Goal: Transaction & Acquisition: Obtain resource

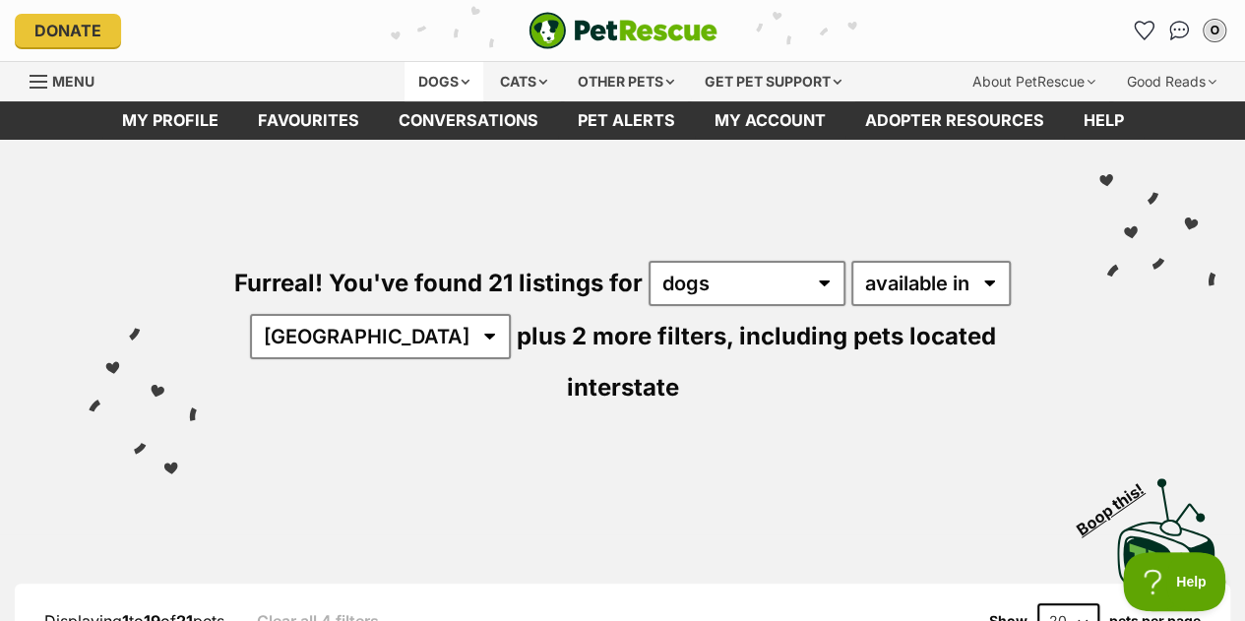
click at [456, 78] on div "Dogs" at bounding box center [443, 81] width 79 height 39
click at [463, 76] on div "Dogs" at bounding box center [443, 81] width 79 height 39
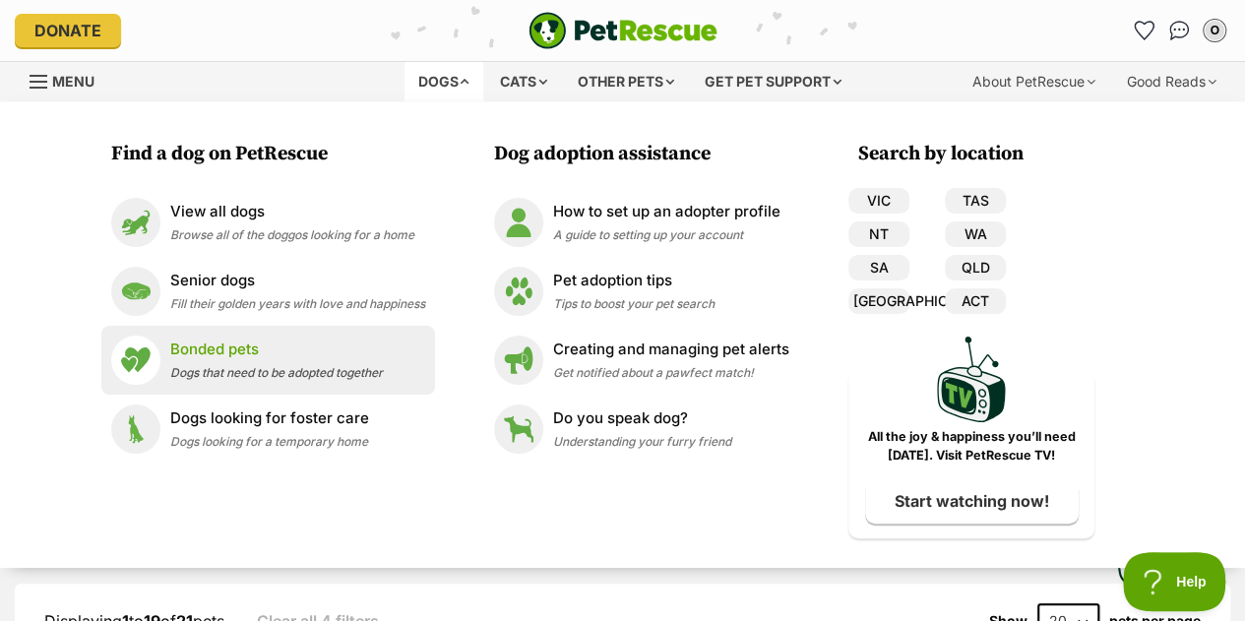
click at [208, 354] on p "Bonded pets" at bounding box center [276, 350] width 213 height 23
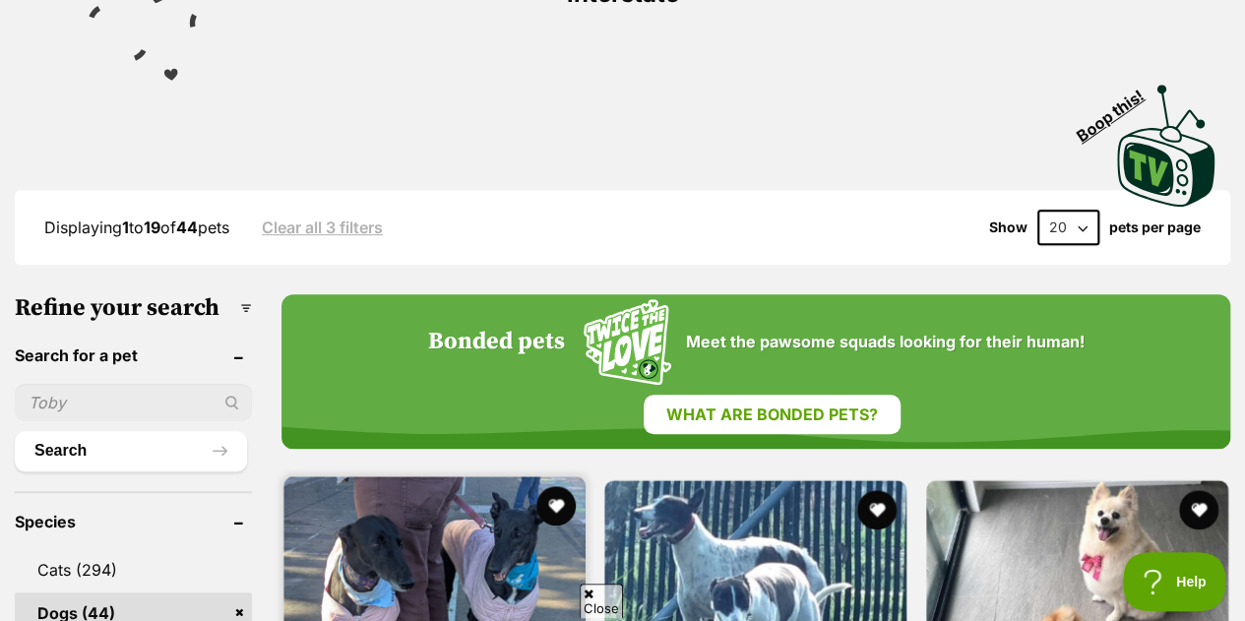
scroll to position [689, 0]
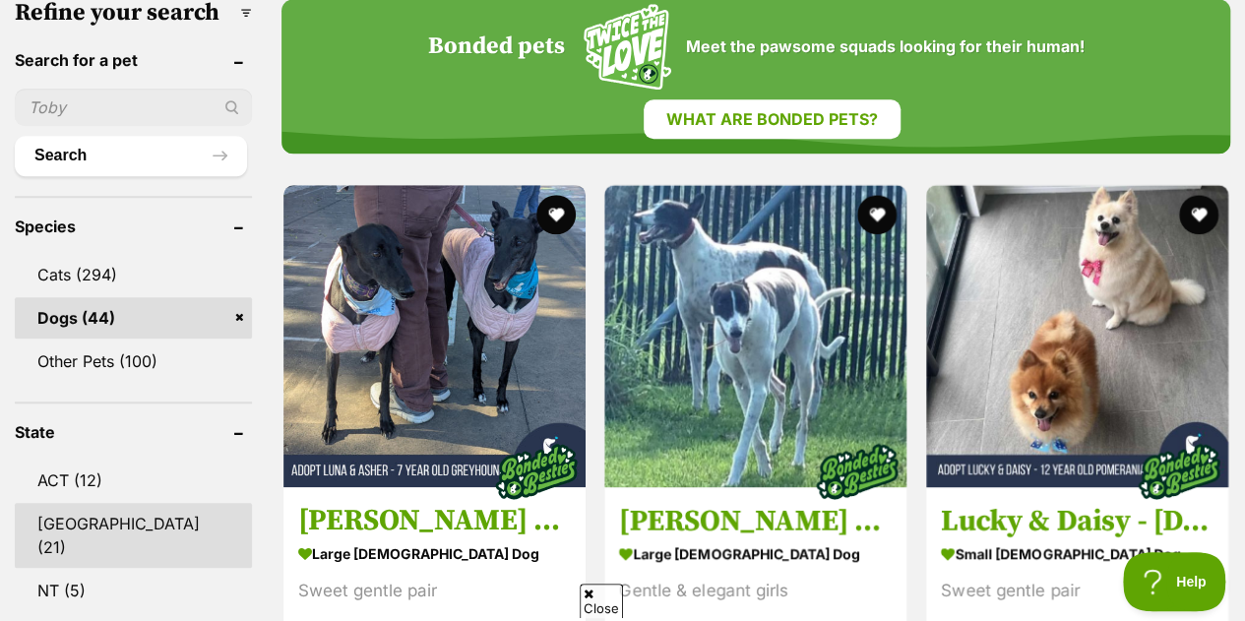
click at [89, 503] on link "[GEOGRAPHIC_DATA] (21)" at bounding box center [133, 535] width 237 height 65
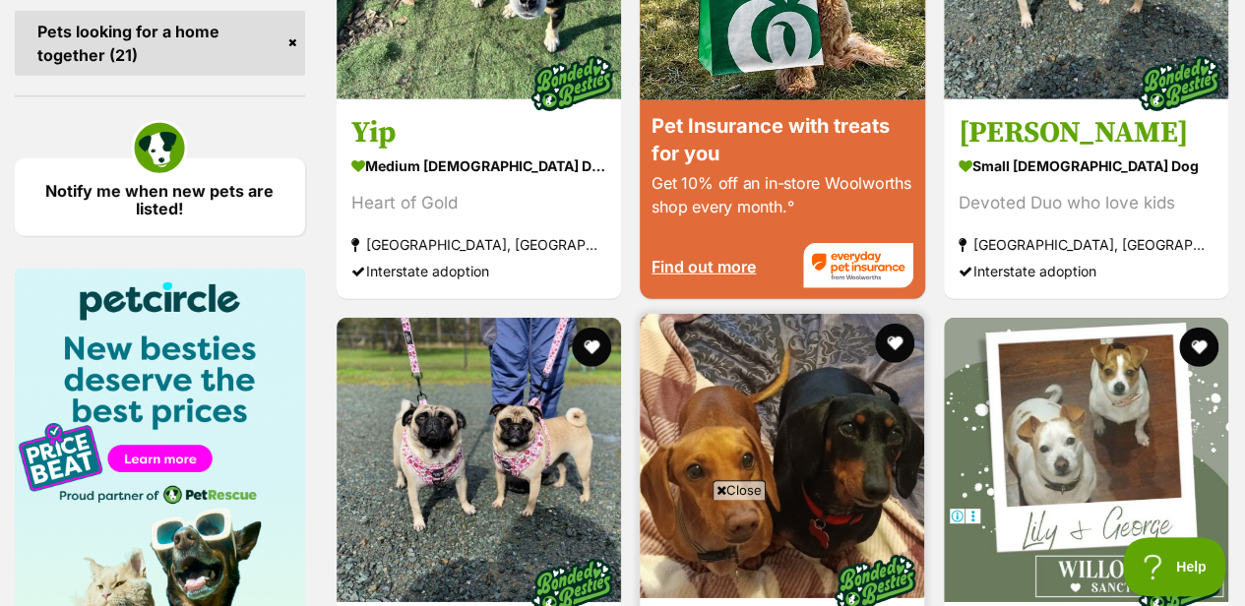
scroll to position [3051, 0]
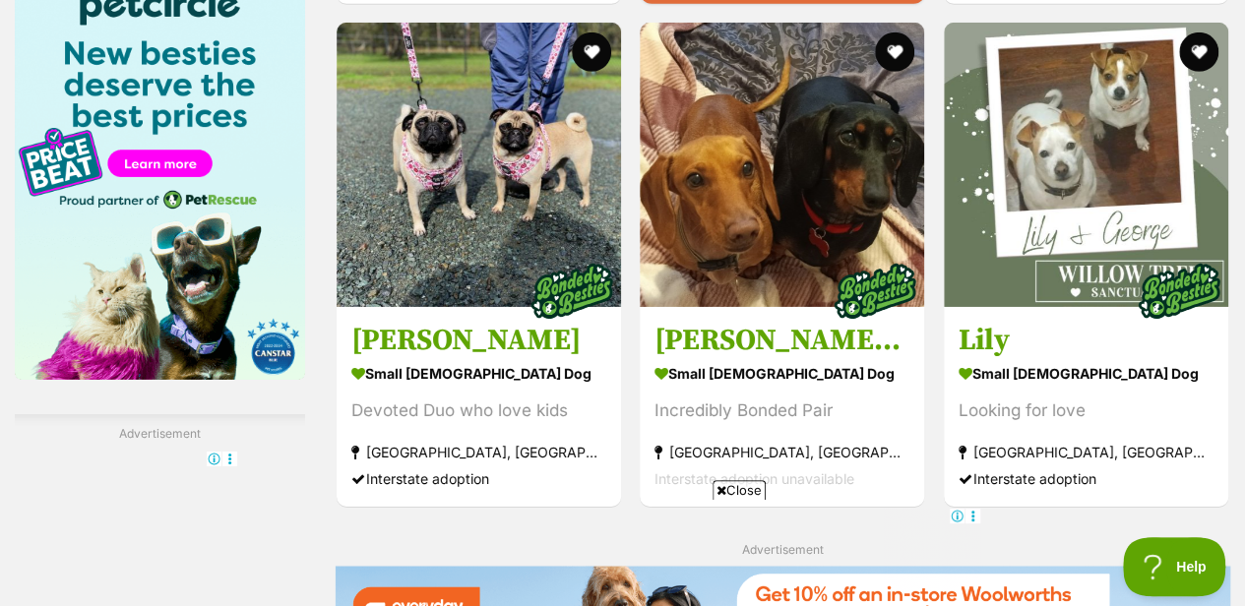
click at [737, 490] on span "Close" at bounding box center [739, 490] width 53 height 20
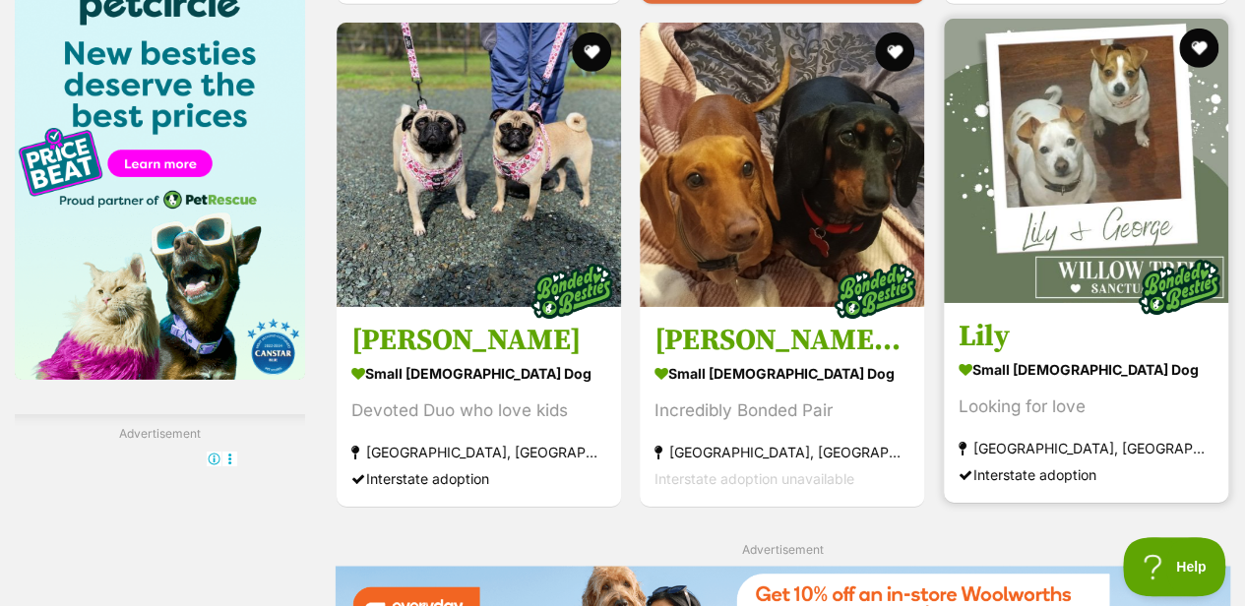
click at [1075, 166] on img at bounding box center [1086, 161] width 284 height 284
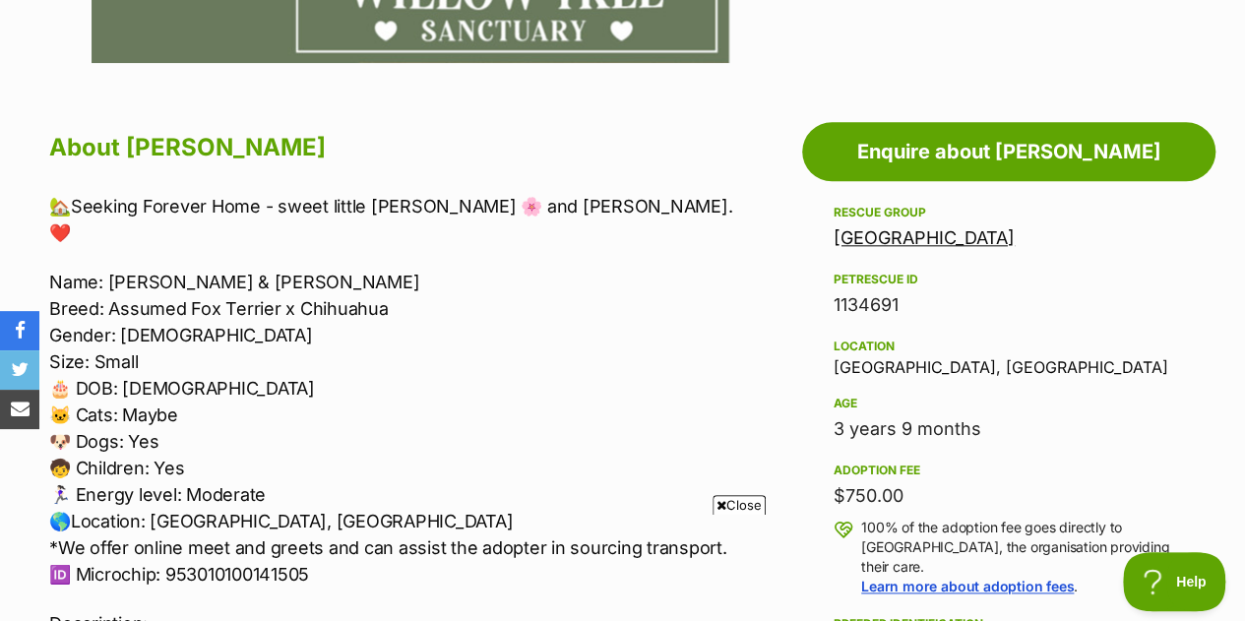
click at [739, 497] on span "Close" at bounding box center [739, 505] width 53 height 20
click at [739, 497] on p "Name: Lily & George Breed: Assumed Fox Terrier x Chihuahua Gender: Female Size:…" at bounding box center [395, 428] width 692 height 319
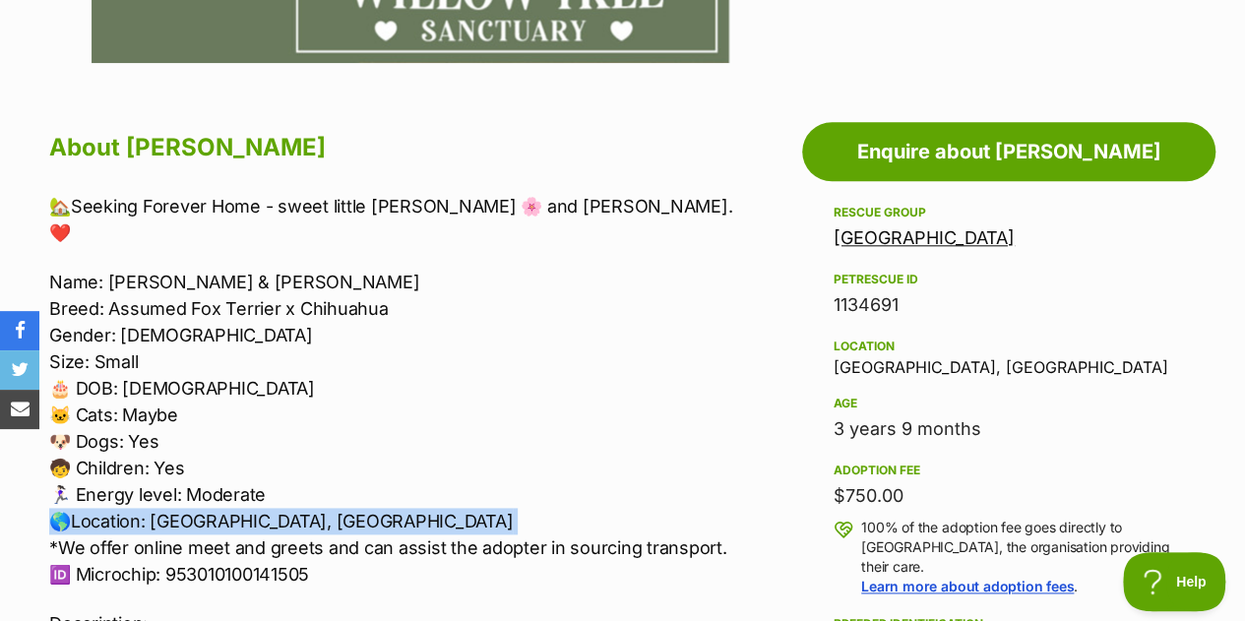
click at [254, 487] on p "Name: Lily & George Breed: Assumed Fox Terrier x Chihuahua Gender: Female Size:…" at bounding box center [395, 428] width 692 height 319
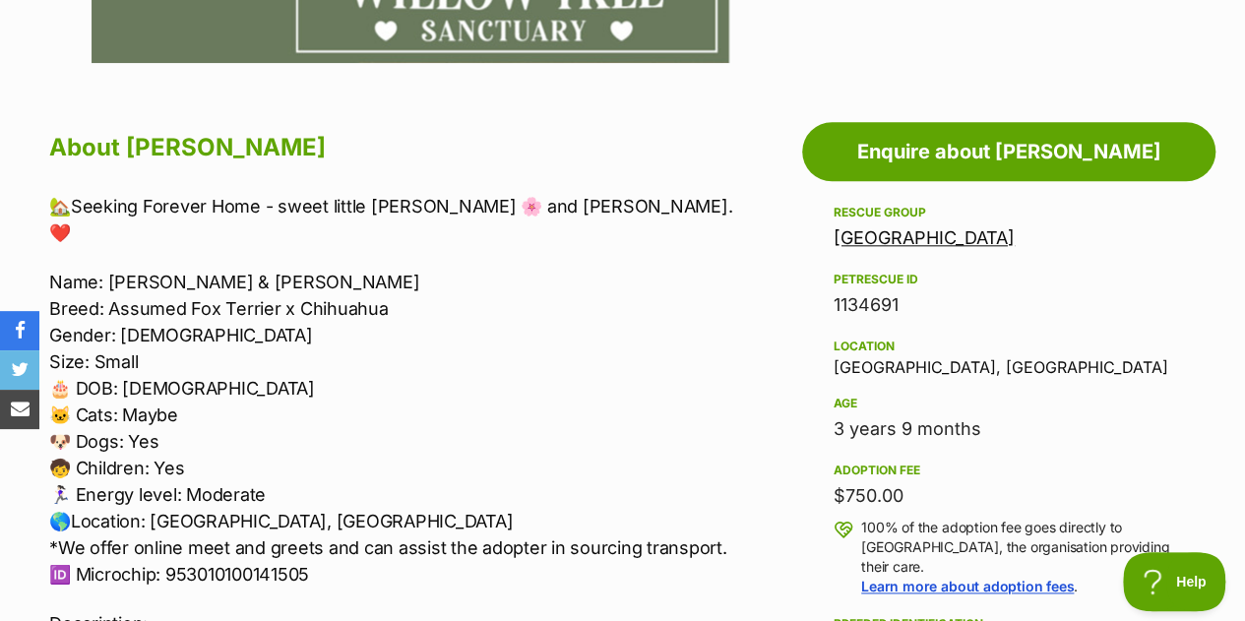
click at [254, 487] on p "Name: Lily & George Breed: Assumed Fox Terrier x Chihuahua Gender: Female Size:…" at bounding box center [395, 428] width 692 height 319
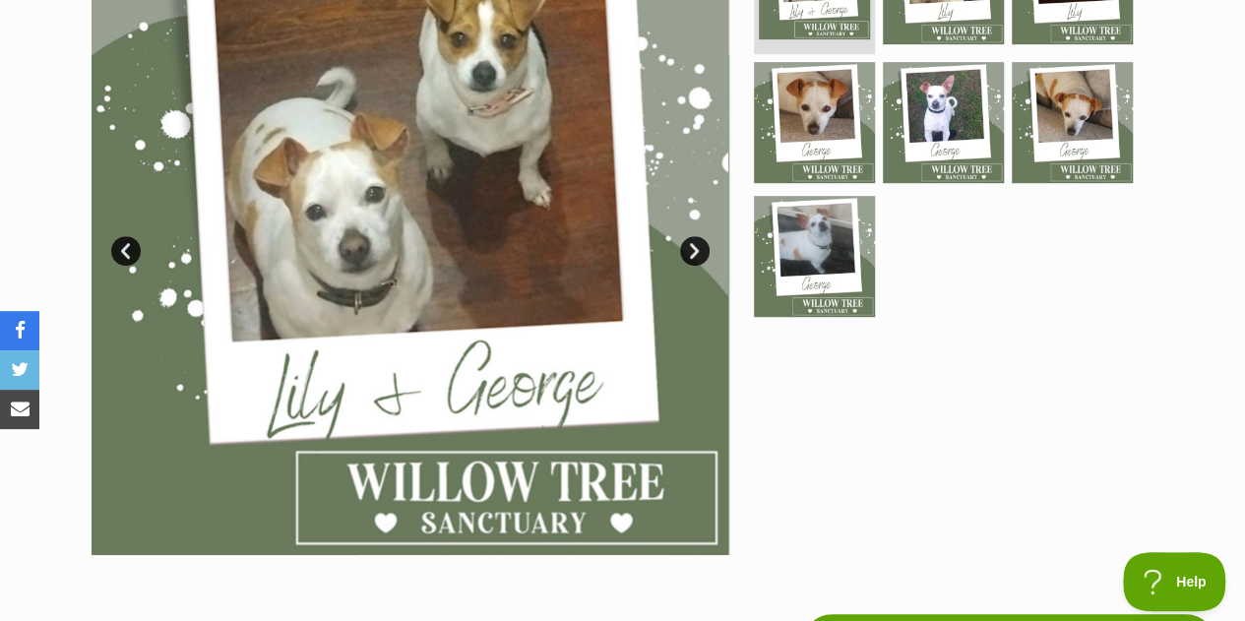
scroll to position [295, 0]
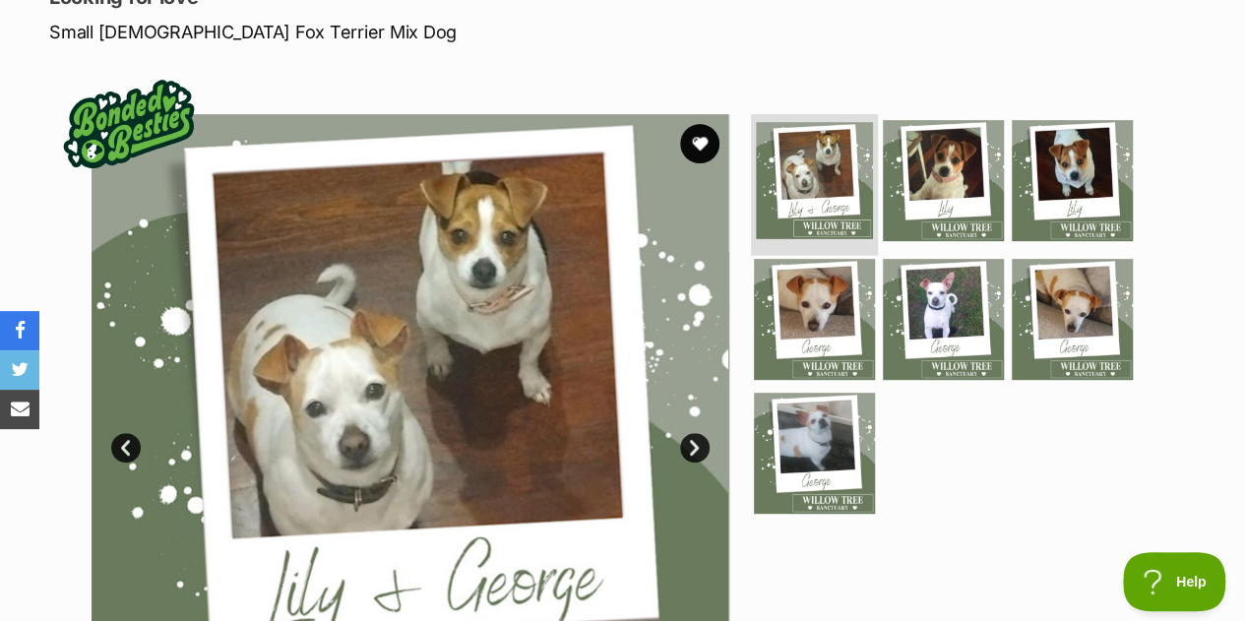
click at [826, 172] on img at bounding box center [814, 180] width 117 height 117
click at [690, 447] on link "Next" at bounding box center [695, 448] width 30 height 30
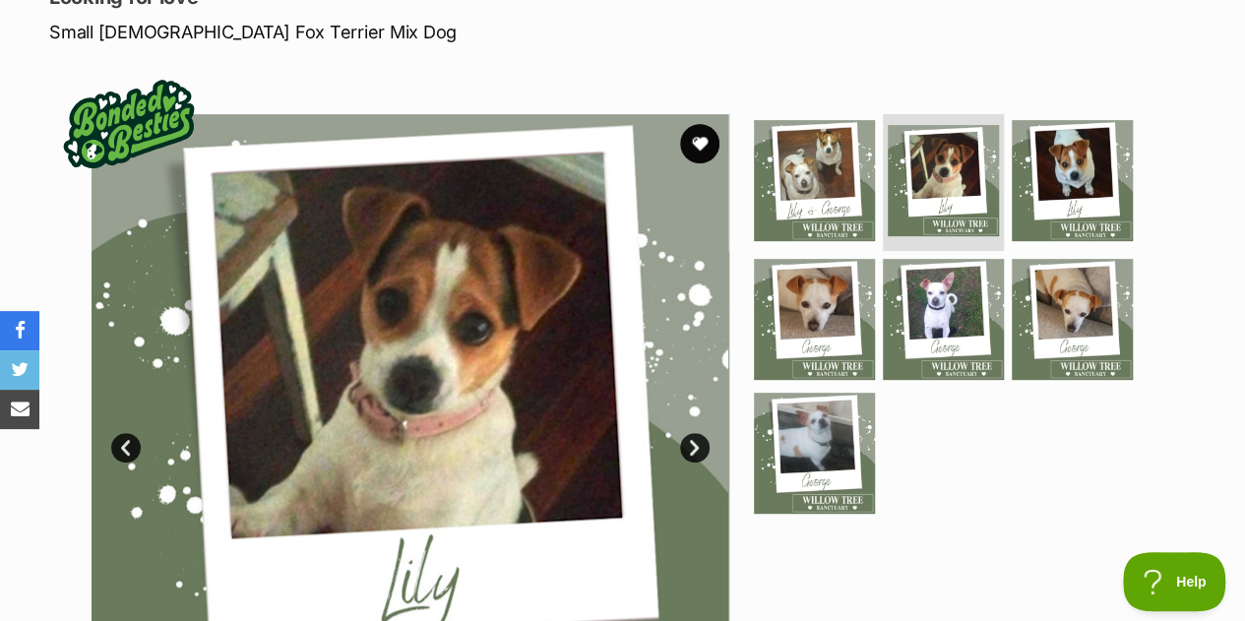
click at [690, 447] on link "Next" at bounding box center [695, 448] width 30 height 30
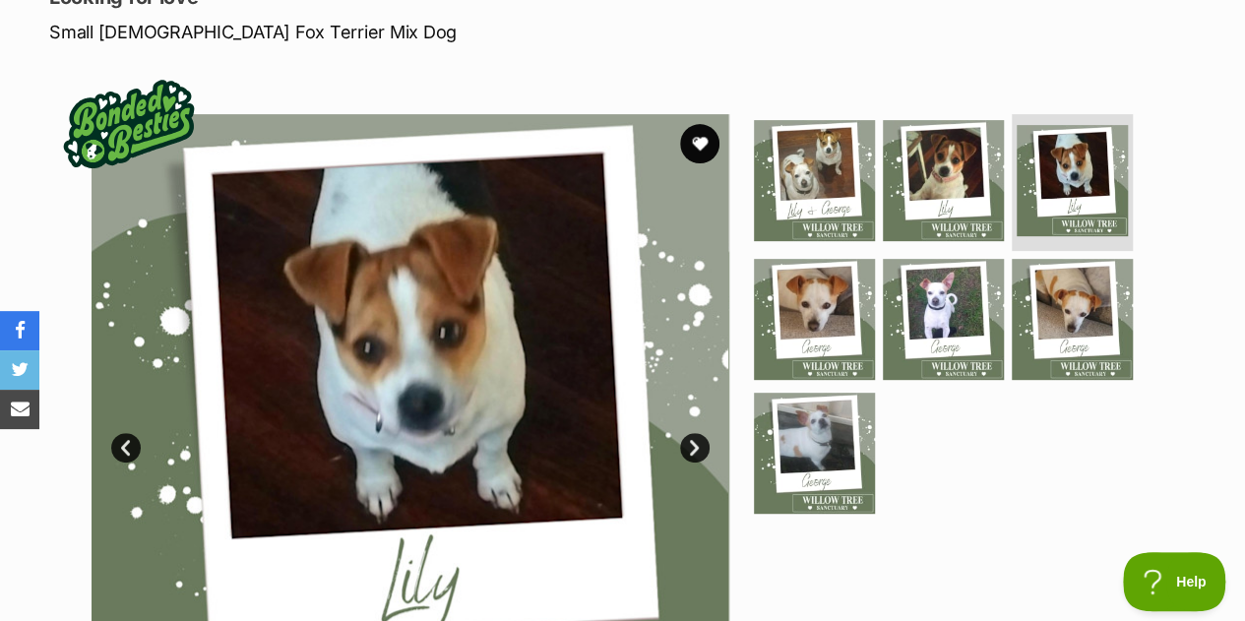
click at [690, 447] on link "Next" at bounding box center [695, 448] width 30 height 30
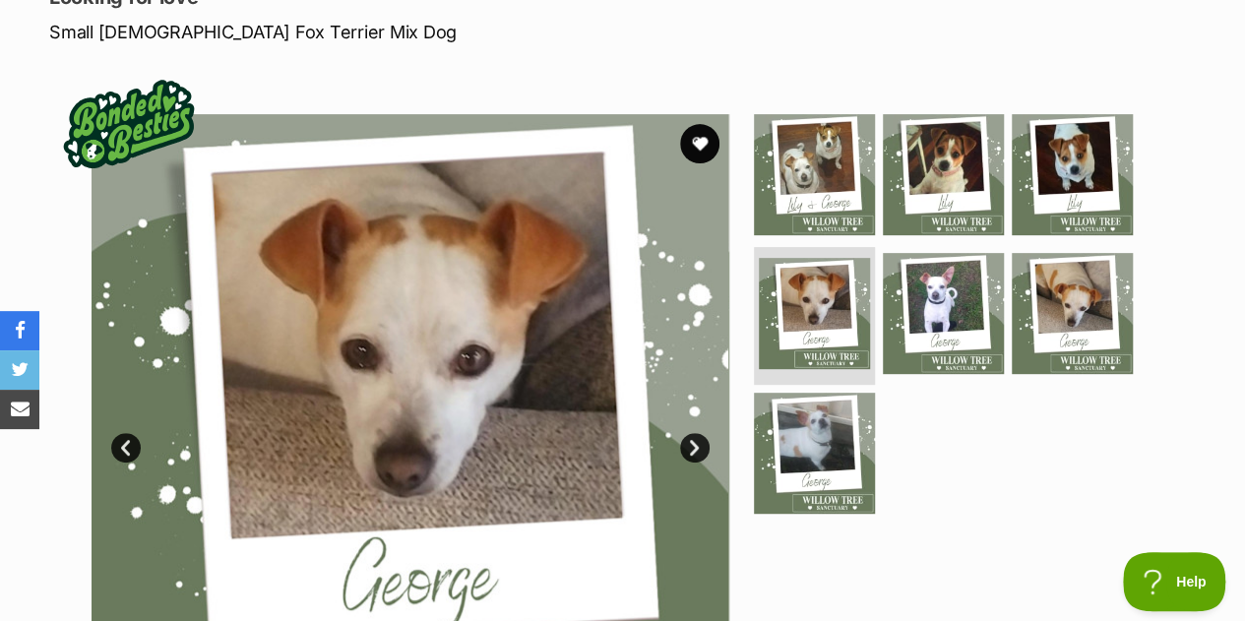
click at [690, 446] on link "Next" at bounding box center [695, 448] width 30 height 30
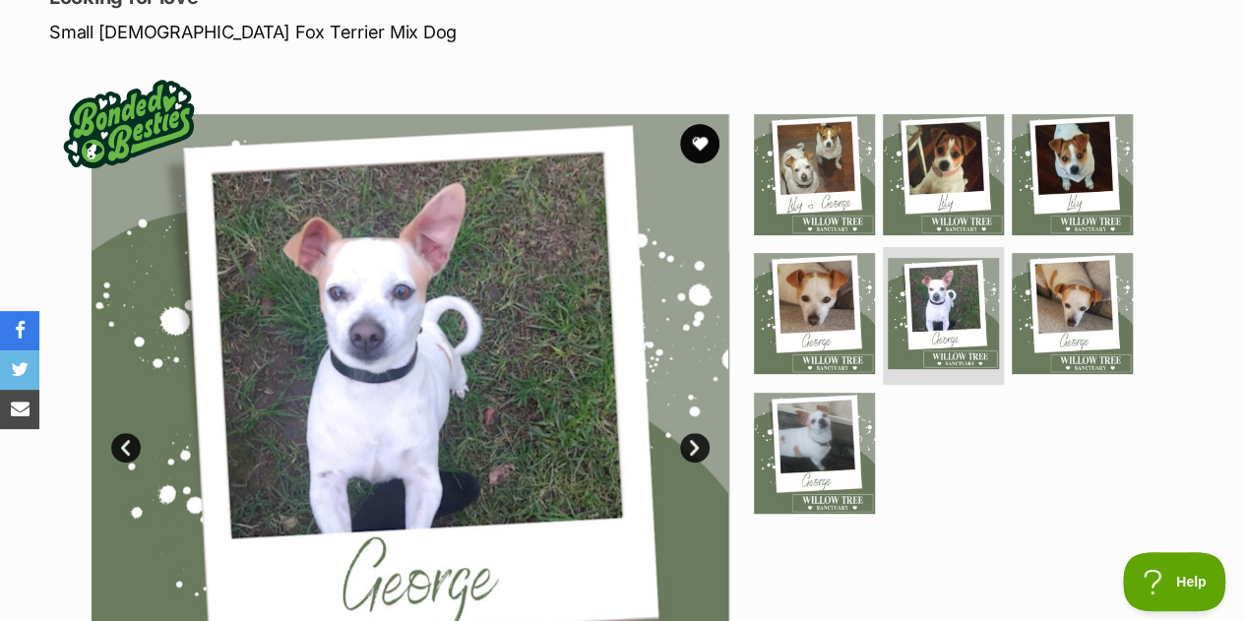
click at [690, 446] on link "Next" at bounding box center [695, 448] width 30 height 30
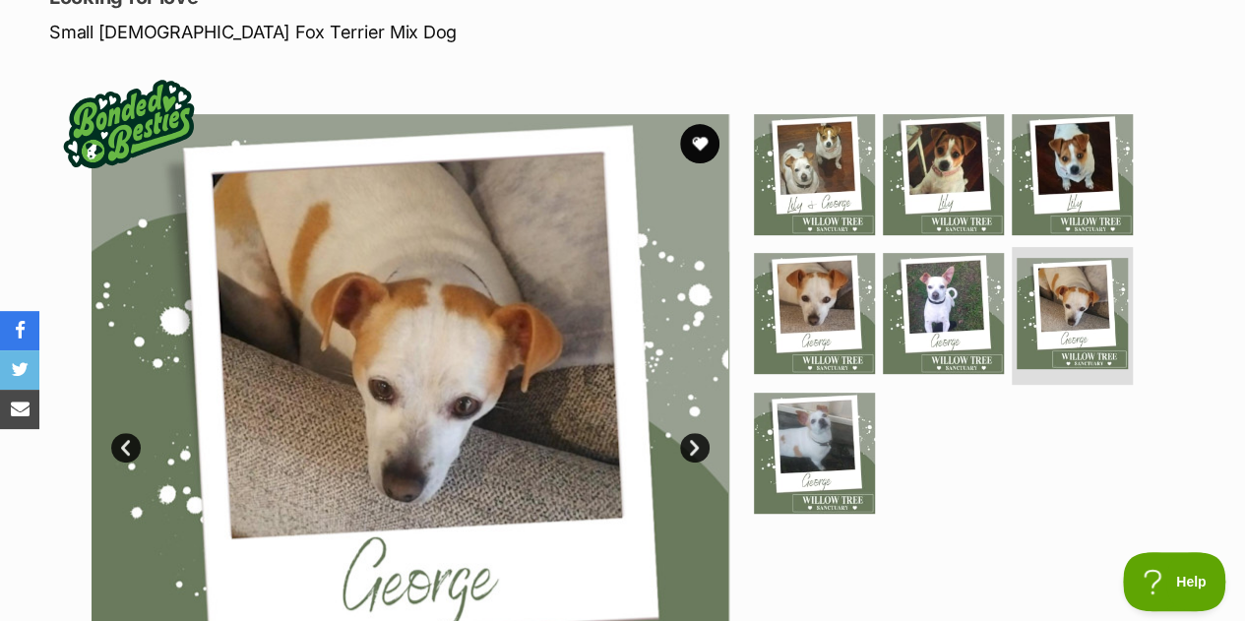
click at [690, 446] on link "Next" at bounding box center [695, 448] width 30 height 30
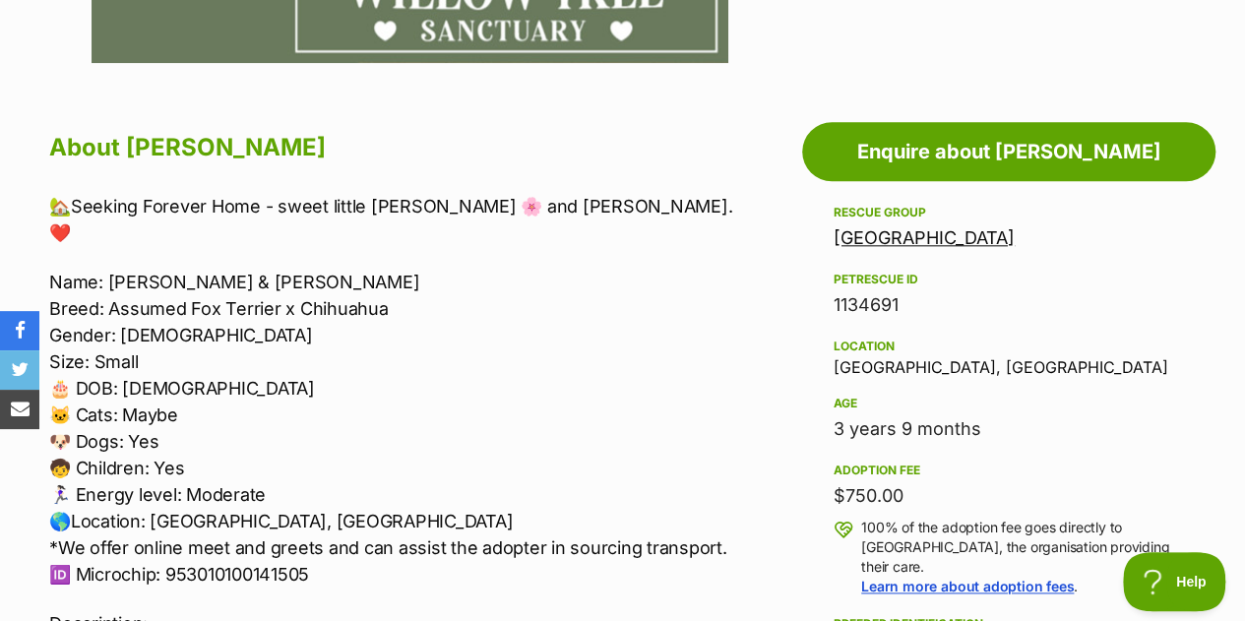
scroll to position [1083, 0]
